Goal: Find specific page/section: Find specific page/section

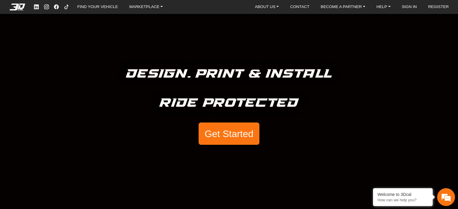
click at [245, 143] on button "Get Started" at bounding box center [228, 134] width 61 height 23
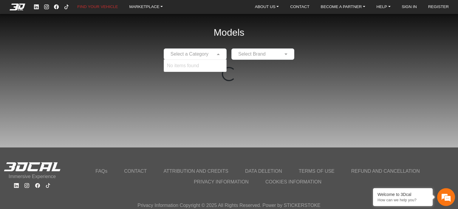
click at [205, 53] on input "text" at bounding box center [189, 54] width 44 height 7
click at [196, 80] on div "Loading..." at bounding box center [228, 74] width 419 height 14
click at [197, 57] on input "text" at bounding box center [189, 54] width 44 height 7
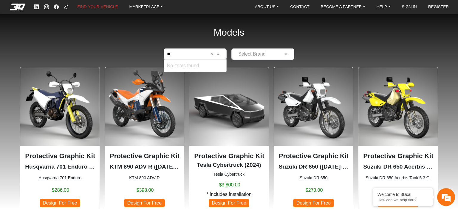
type input "*"
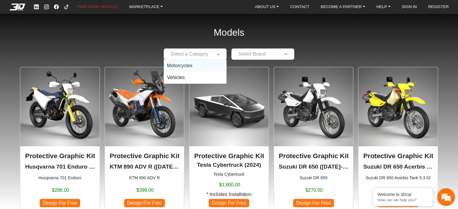
click at [198, 64] on div "Motorcycles" at bounding box center [195, 66] width 62 height 12
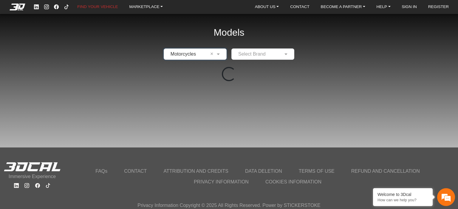
click at [266, 55] on input "text" at bounding box center [256, 54] width 44 height 7
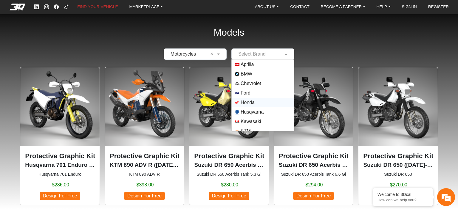
click at [257, 100] on span "Honda" at bounding box center [262, 102] width 56 height 5
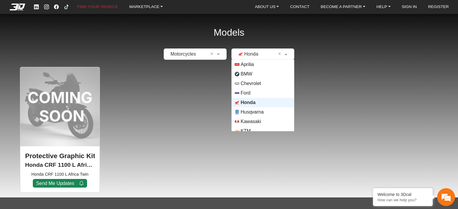
click at [283, 53] on span at bounding box center [286, 54] width 7 height 7
click at [266, 110] on span "Husqvarna" at bounding box center [262, 112] width 56 height 5
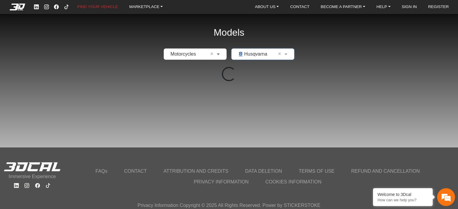
click at [218, 57] on span at bounding box center [218, 54] width 7 height 7
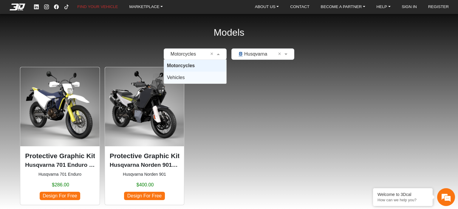
click at [205, 76] on div "Vehicles" at bounding box center [195, 78] width 62 height 12
